Goal: Information Seeking & Learning: Learn about a topic

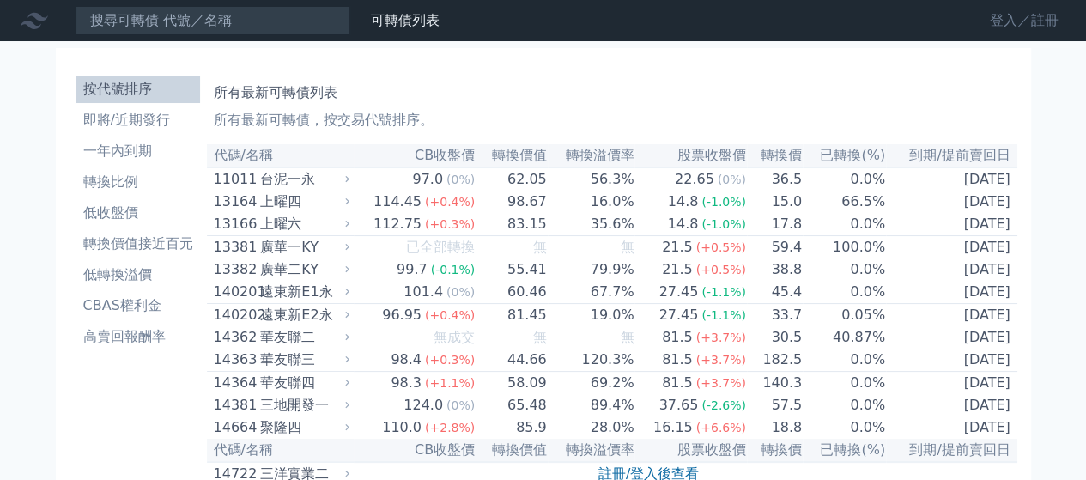
click at [997, 27] on link "登入／註冊" at bounding box center [1024, 20] width 96 height 27
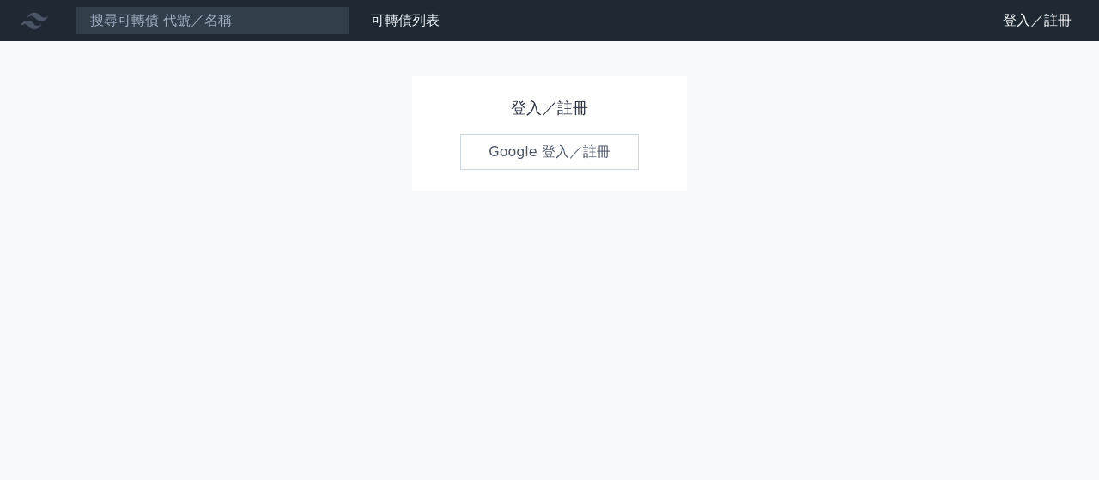
click at [567, 147] on link "Google 登入／註冊" at bounding box center [549, 152] width 179 height 36
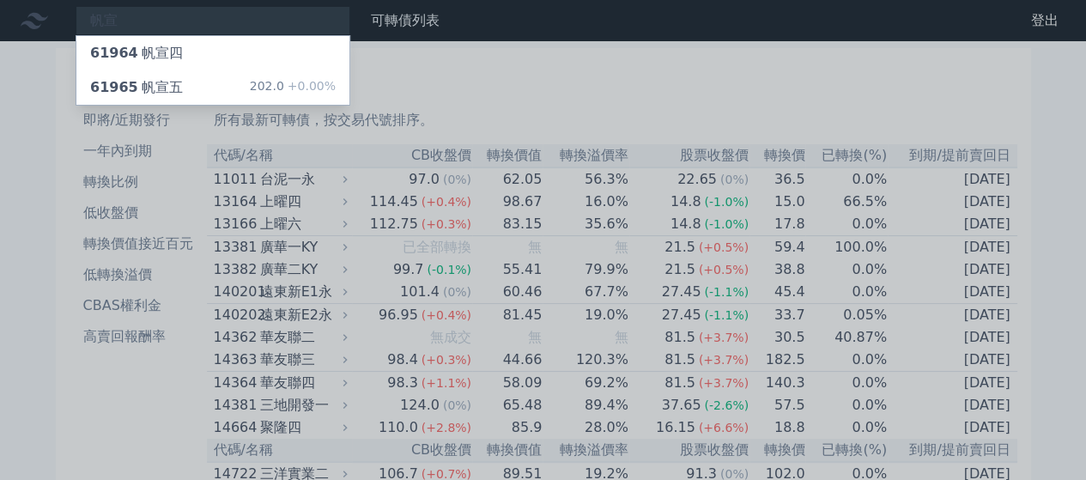
type input "帆宣"
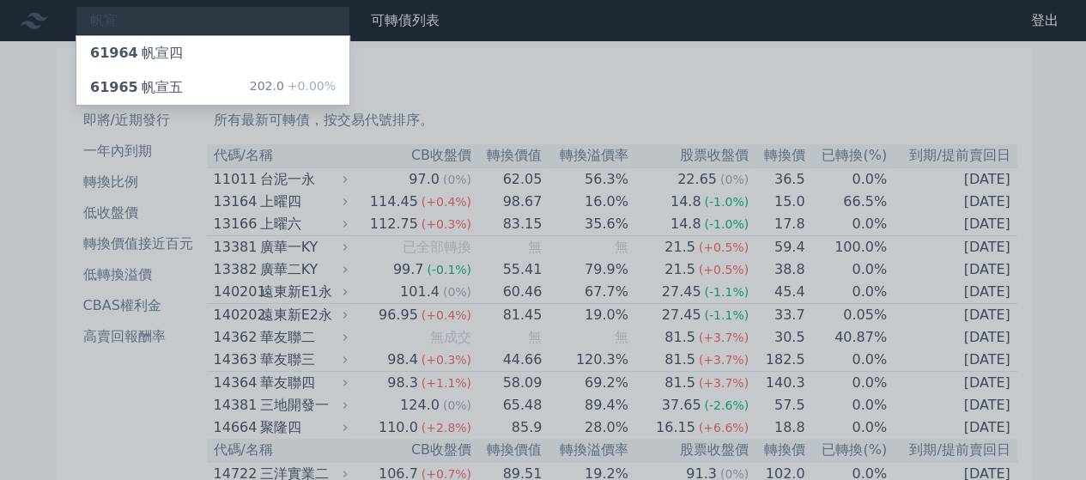
click at [132, 88] on div "61965 [PERSON_NAME]" at bounding box center [136, 87] width 93 height 21
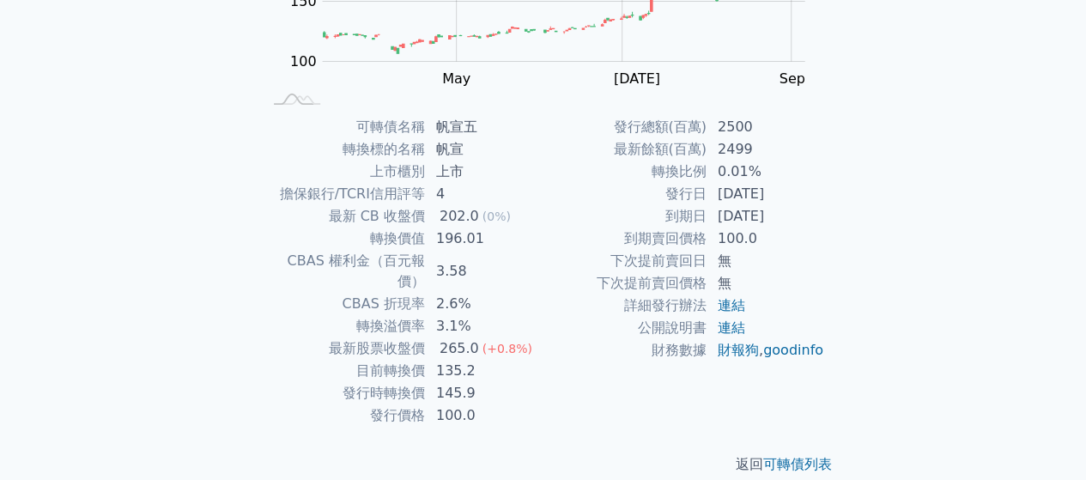
scroll to position [314, 0]
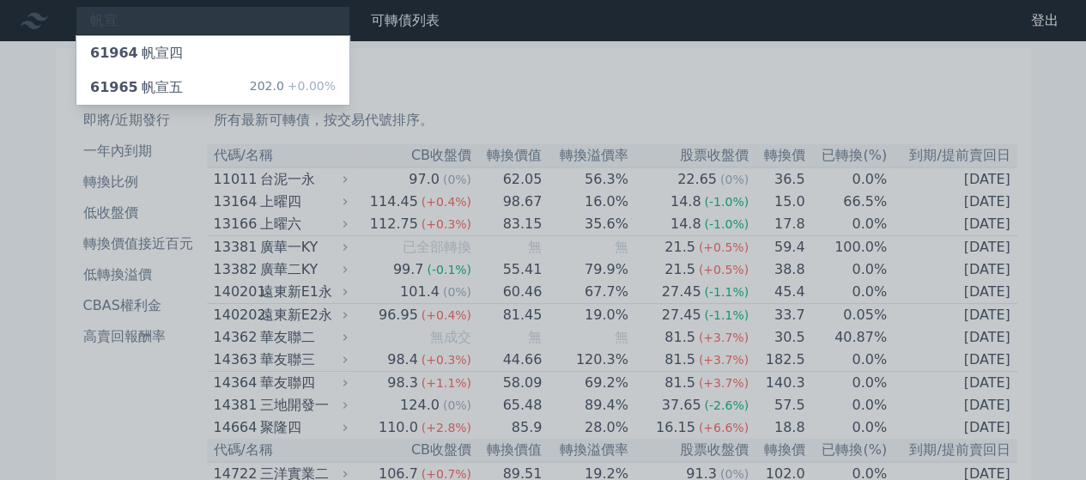
click at [230, 14] on div at bounding box center [543, 240] width 1086 height 480
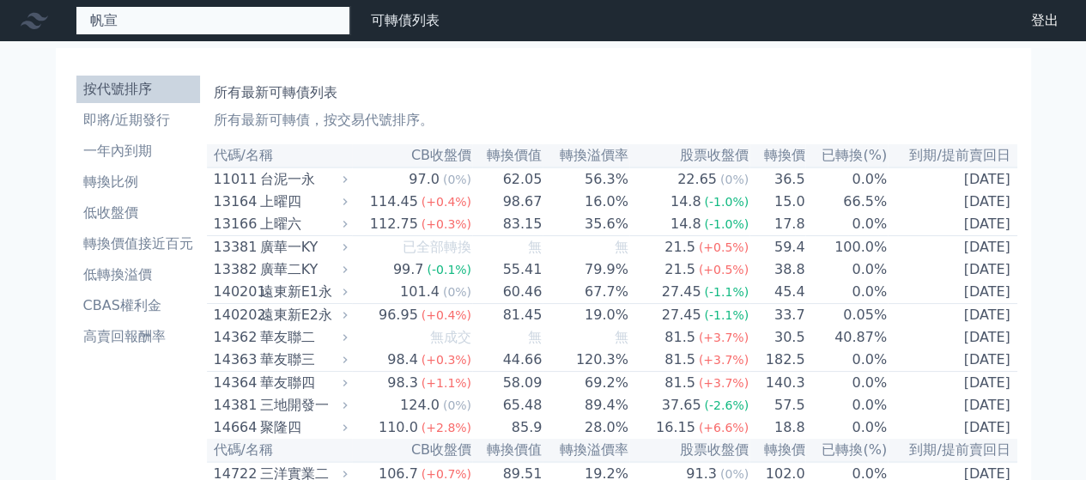
click at [230, 14] on div "帆宣 61964 帆宣四 61965 帆宣五 202.0 +0.00%" at bounding box center [213, 20] width 275 height 29
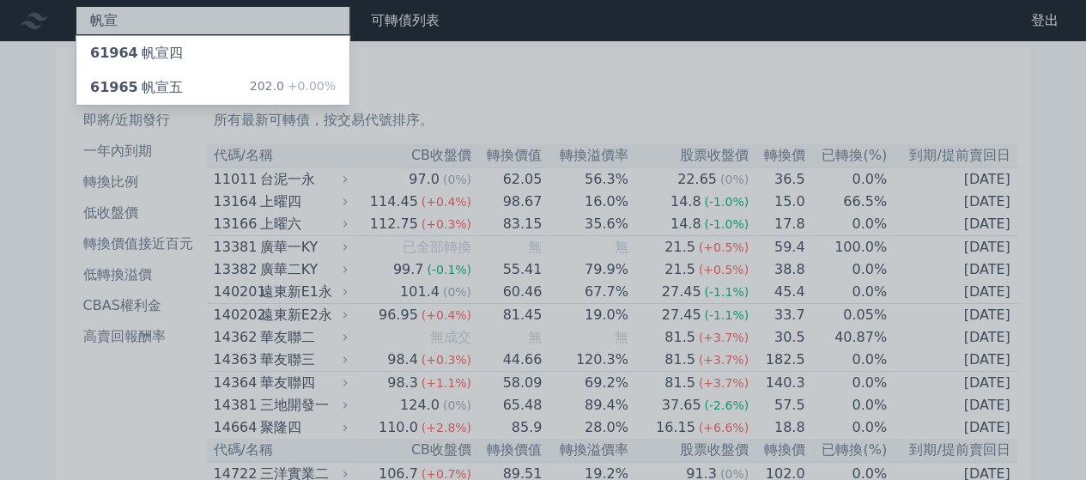
type input "帆"
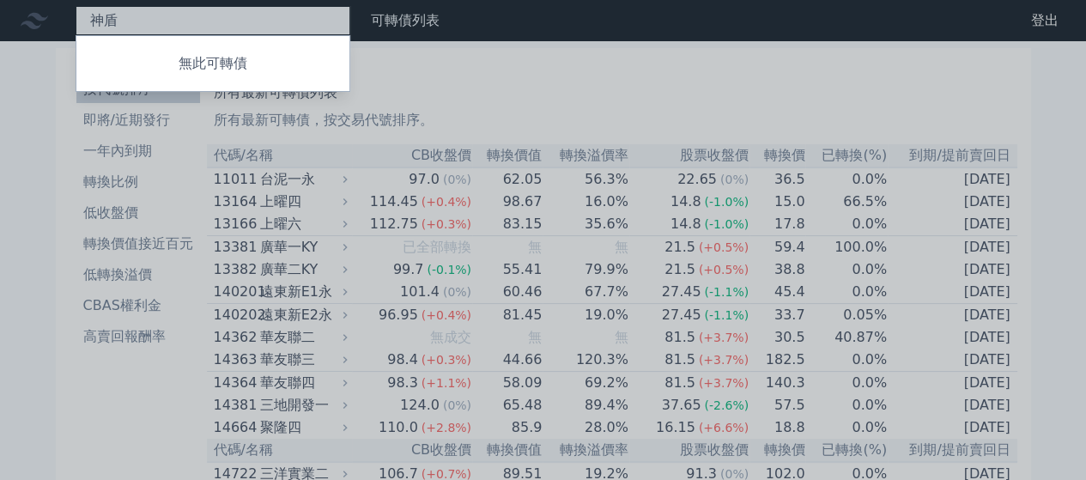
type input "[DEMOGRAPHIC_DATA]"
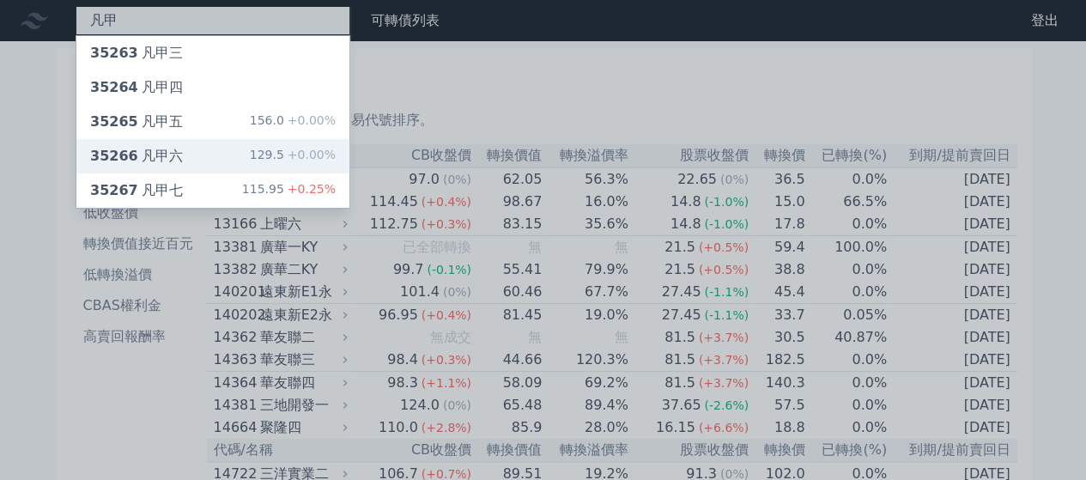
type input "凡甲"
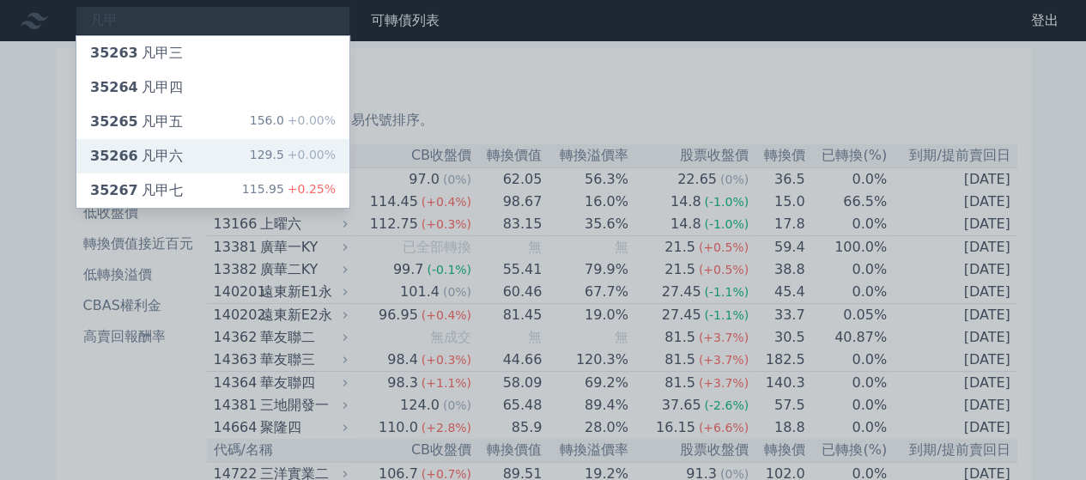
click at [148, 167] on div "35266 凡甲六 129.5 +0.00%" at bounding box center [212, 156] width 273 height 34
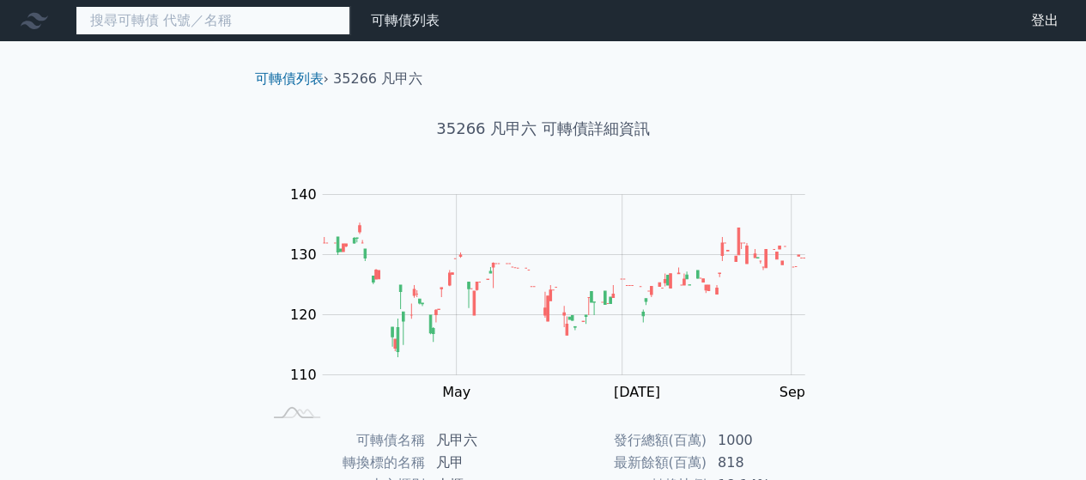
click at [184, 19] on input at bounding box center [213, 20] width 275 height 29
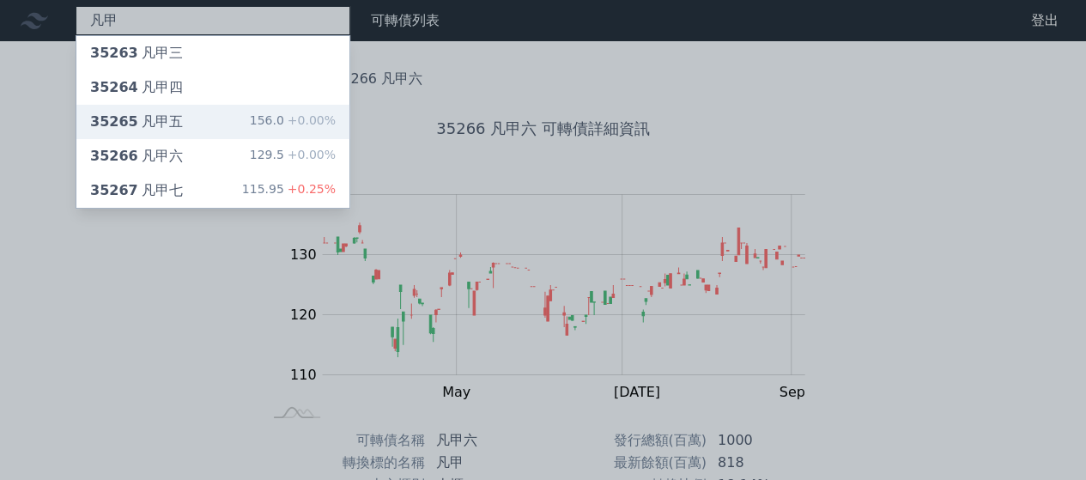
type input "凡甲"
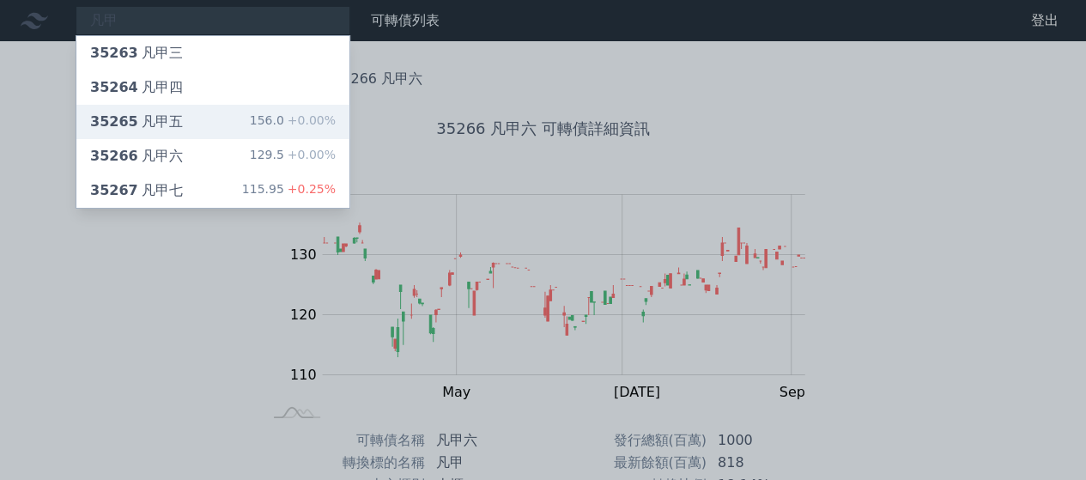
click at [129, 123] on span "35265" at bounding box center [114, 121] width 48 height 16
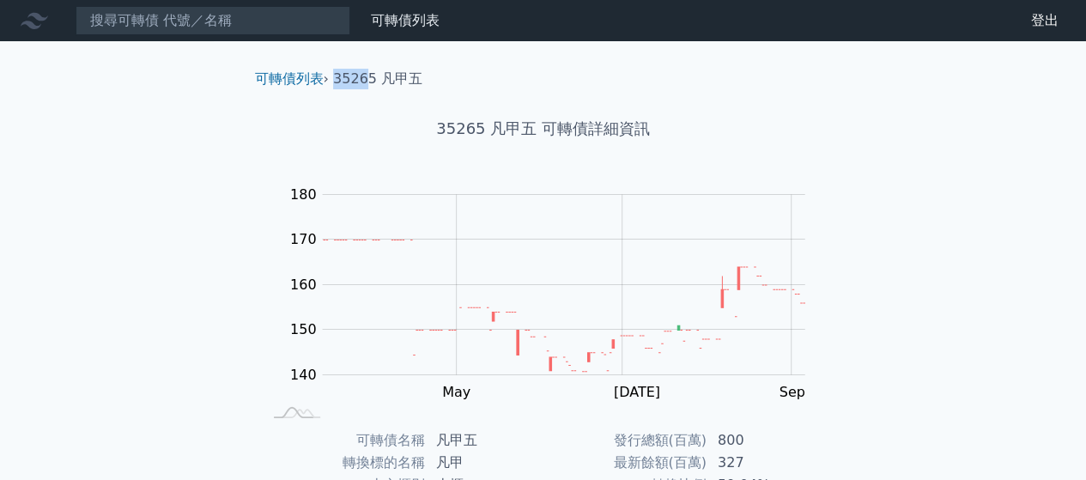
drag, startPoint x: 337, startPoint y: 83, endPoint x: 366, endPoint y: 80, distance: 29.4
click at [366, 80] on li "35265 凡甲五" at bounding box center [377, 79] width 89 height 21
click at [414, 21] on link "可轉債列表" at bounding box center [405, 20] width 69 height 16
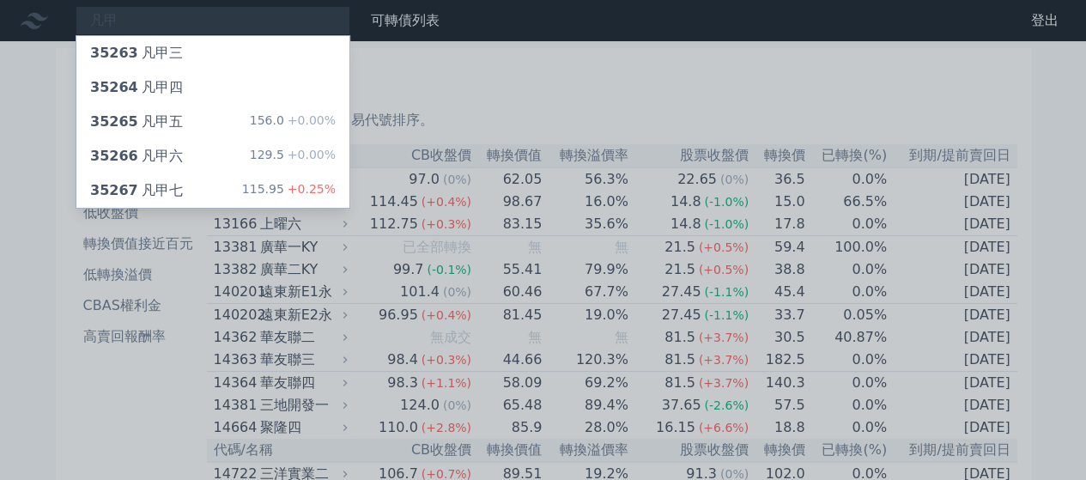
click at [131, 118] on div "35265 凡甲五" at bounding box center [136, 122] width 93 height 21
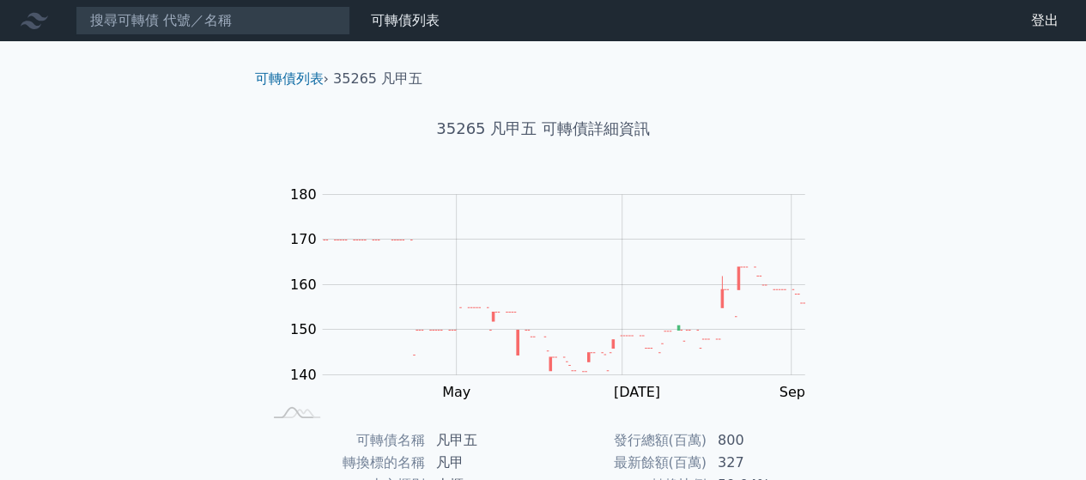
click at [7, 131] on div "可轉債列表 財務數據 可轉債列表 財務數據 登出 登出 可轉債列表 › 35265 凡甲五 35265 凡甲五 可轉債詳細資訊 Zoom Out 140 13…" at bounding box center [543, 408] width 1086 height 816
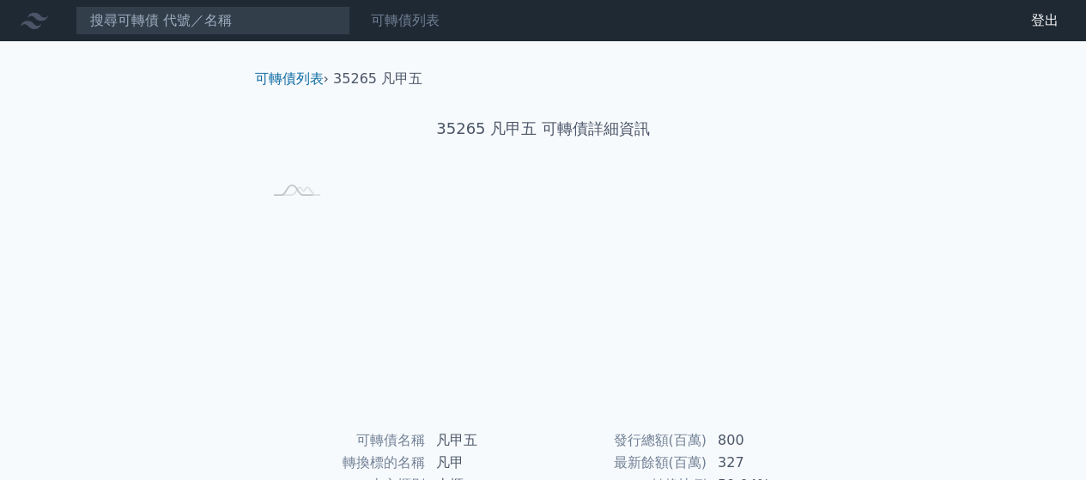
click at [393, 24] on link "可轉債列表" at bounding box center [405, 20] width 69 height 16
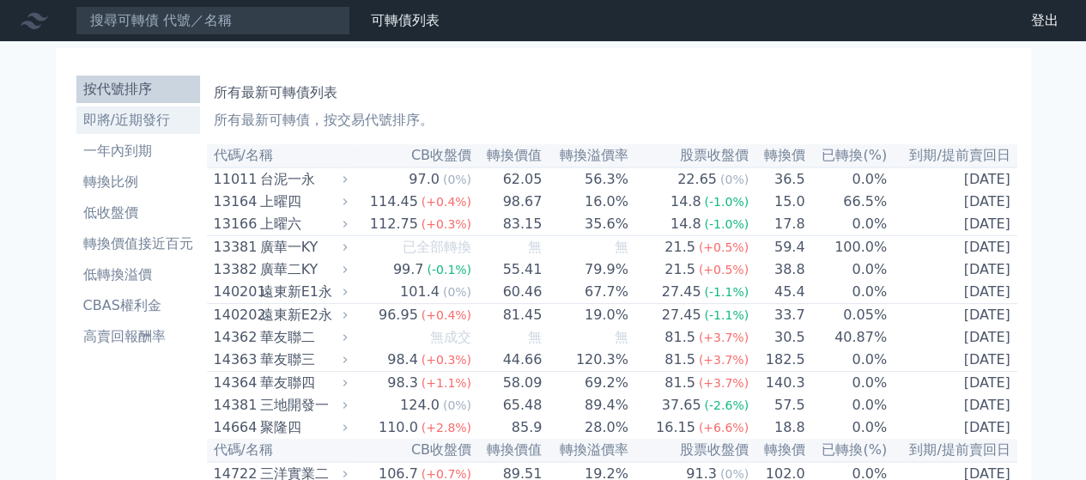
click at [140, 119] on li "即將/近期發行" at bounding box center [138, 120] width 124 height 21
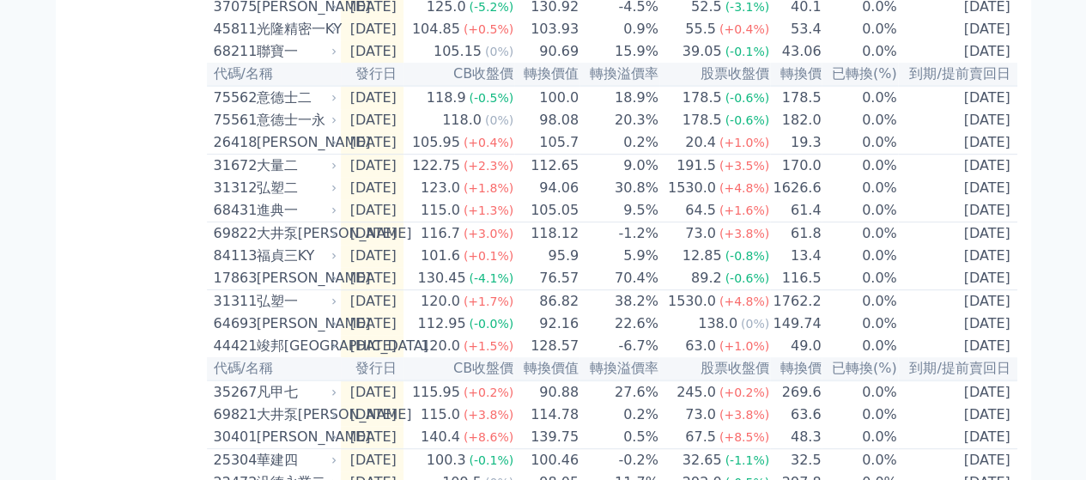
scroll to position [429, 0]
